Goal: Check status: Check status

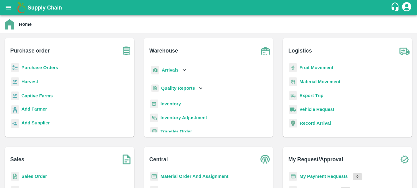
click at [42, 70] on p "Purchase Orders" at bounding box center [39, 67] width 37 height 7
click at [42, 66] on b "Purchase Orders" at bounding box center [39, 67] width 37 height 5
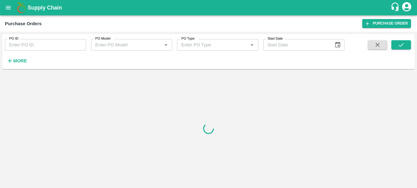
click at [30, 42] on input "PO ID" at bounding box center [45, 45] width 81 height 12
paste input "172796"
click at [404, 42] on icon "submit" at bounding box center [401, 44] width 7 height 7
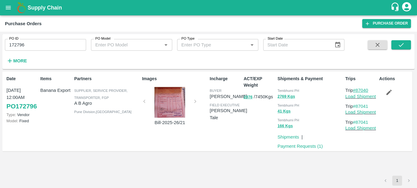
click at [360, 89] on link "#87040" at bounding box center [360, 90] width 15 height 5
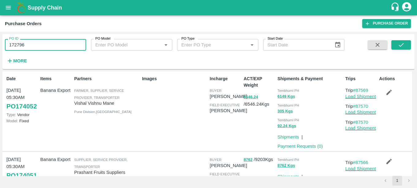
drag, startPoint x: 30, startPoint y: 48, endPoint x: -2, endPoint y: 48, distance: 31.9
click at [0, 48] on html "Supply Chain Purchase Orders Purchase Order PO ID 172796 PO ID PO Model PO Mode…" at bounding box center [208, 94] width 417 height 188
paste input "text"
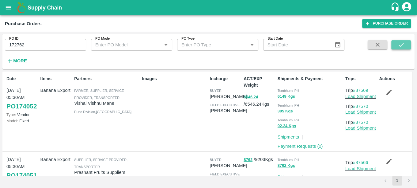
click at [394, 46] on button "submit" at bounding box center [401, 44] width 20 height 9
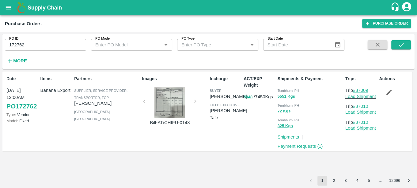
click at [367, 91] on link "#87009" at bounding box center [360, 90] width 15 height 5
drag, startPoint x: 30, startPoint y: 48, endPoint x: 0, endPoint y: 53, distance: 30.7
click at [0, 53] on html "Supply Chain Purchase Orders Purchase Order PO ID 172762 PO ID PO Model PO Mode…" at bounding box center [208, 94] width 417 height 188
paste input "text"
type input "172471"
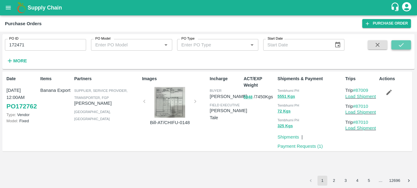
click at [402, 44] on icon "submit" at bounding box center [401, 44] width 7 height 7
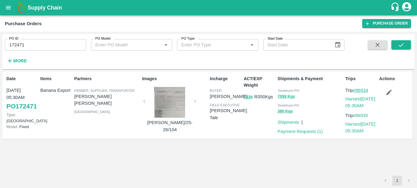
click at [362, 90] on link "#86934" at bounding box center [360, 90] width 15 height 5
